Goal: Information Seeking & Learning: Learn about a topic

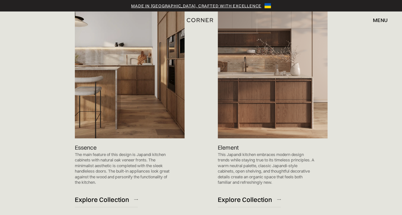
scroll to position [695, 0]
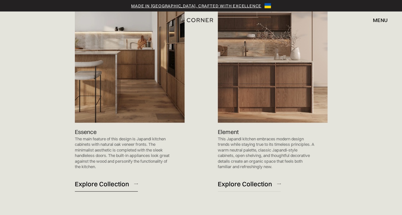
click at [108, 180] on div "Explore Collection" at bounding box center [102, 184] width 54 height 9
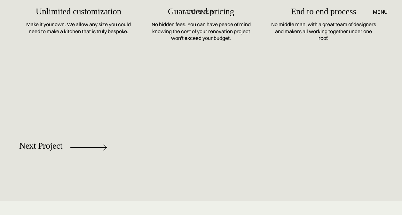
scroll to position [2748, 0]
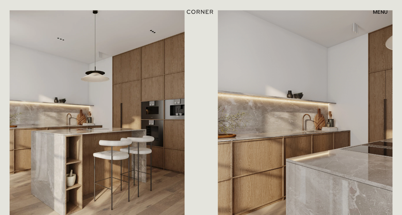
scroll to position [332, 0]
